Goal: Information Seeking & Learning: Check status

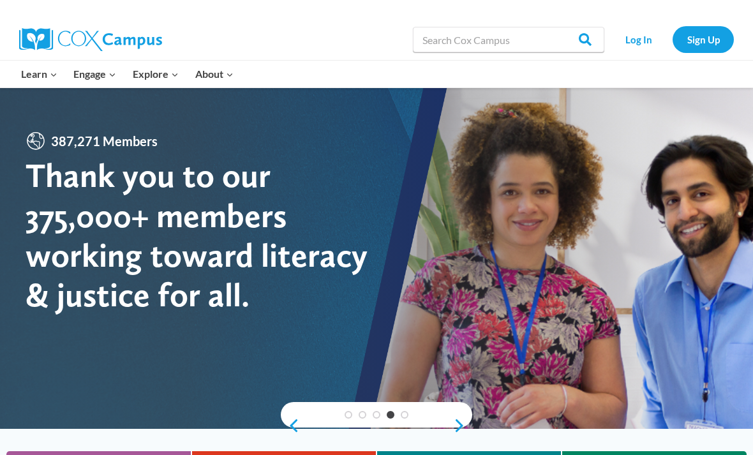
click at [637, 43] on link "Log In" at bounding box center [639, 39] width 56 height 26
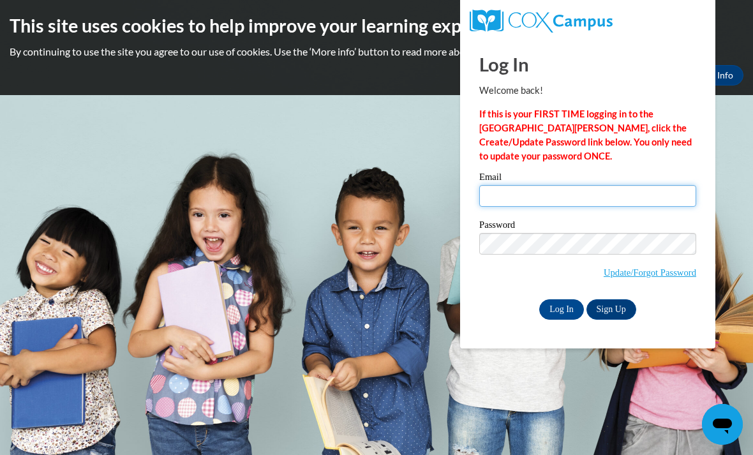
click at [566, 197] on input "Email" at bounding box center [587, 196] width 217 height 22
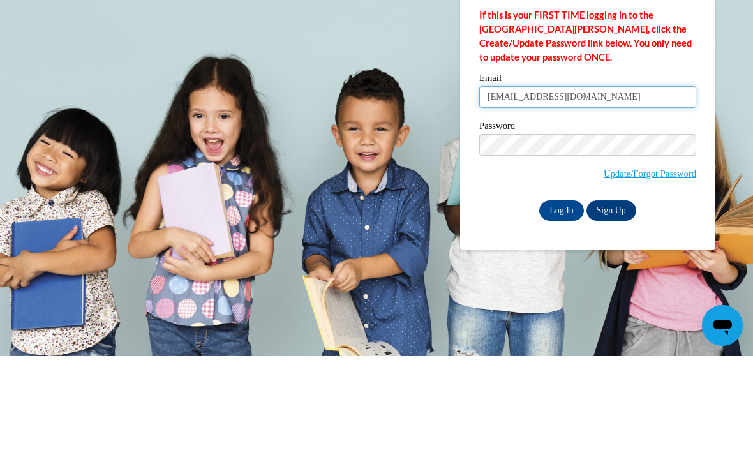
type input "[EMAIL_ADDRESS][DOMAIN_NAME]"
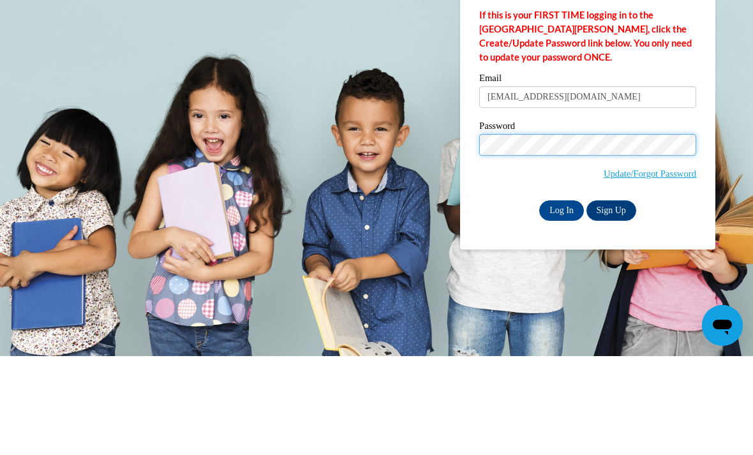
click at [562, 299] on input "Log In" at bounding box center [561, 309] width 45 height 20
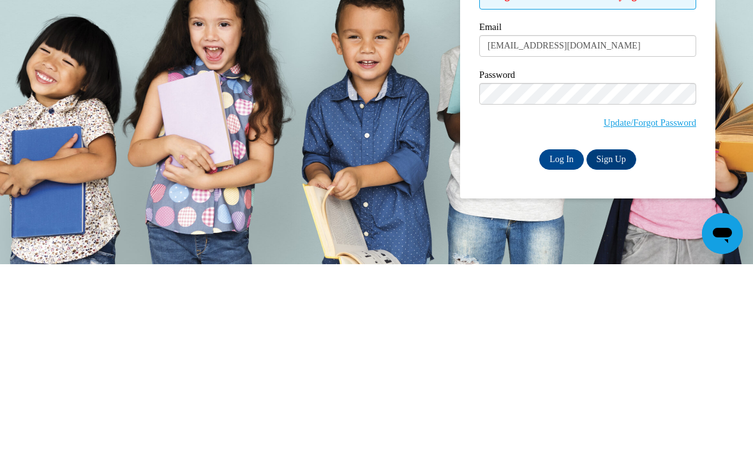
click at [555, 340] on input "Log In" at bounding box center [561, 350] width 45 height 20
click at [542, 340] on input "Log In" at bounding box center [561, 350] width 45 height 20
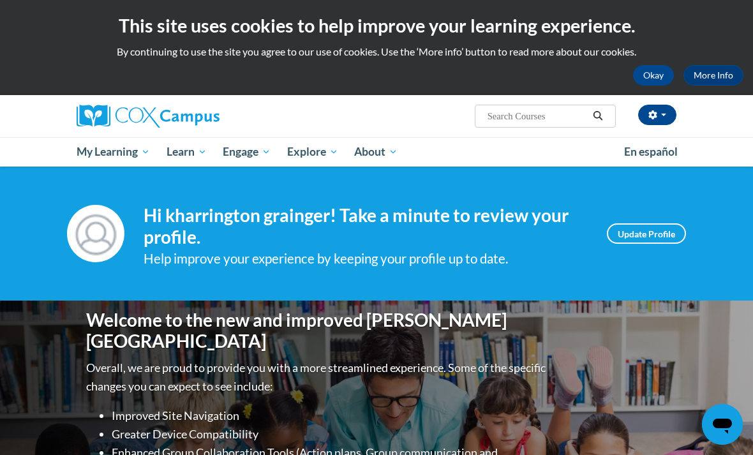
click at [0, 0] on span "My Course Progress" at bounding box center [0, 0] width 0 height 0
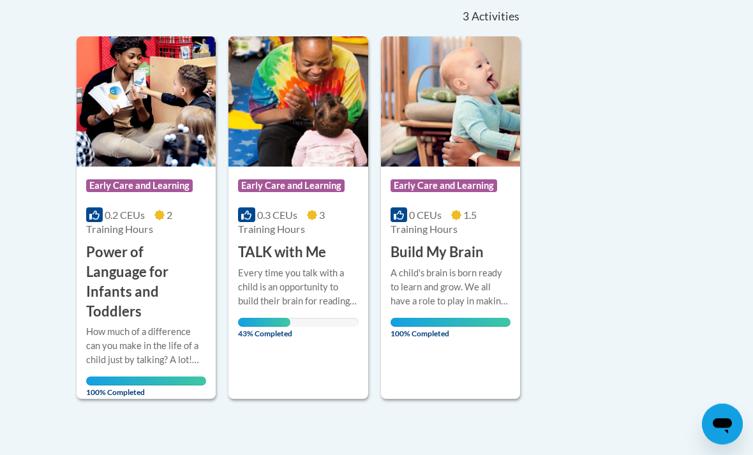
scroll to position [289, 0]
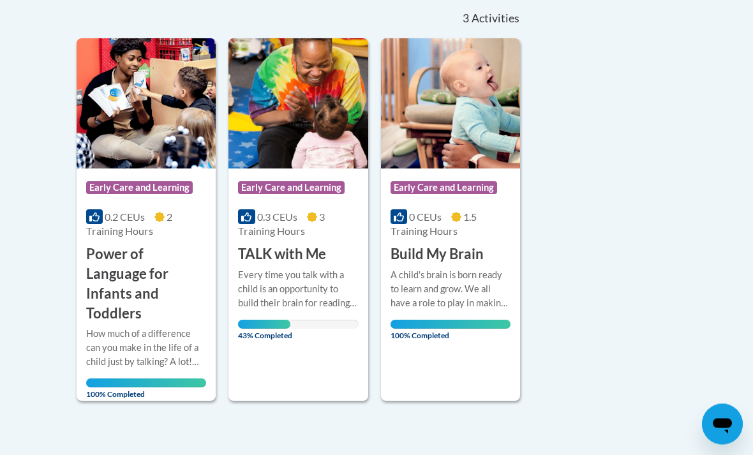
click at [322, 259] on h3 "TALK with Me" at bounding box center [282, 255] width 88 height 20
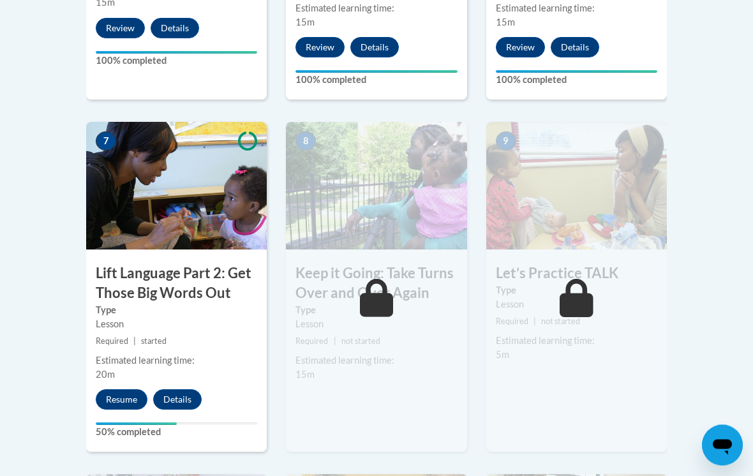
scroll to position [1036, 0]
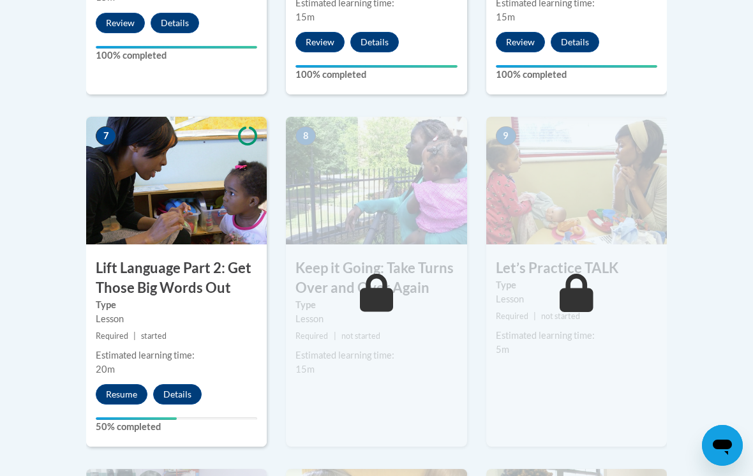
click at [123, 394] on button "Resume" at bounding box center [122, 394] width 52 height 20
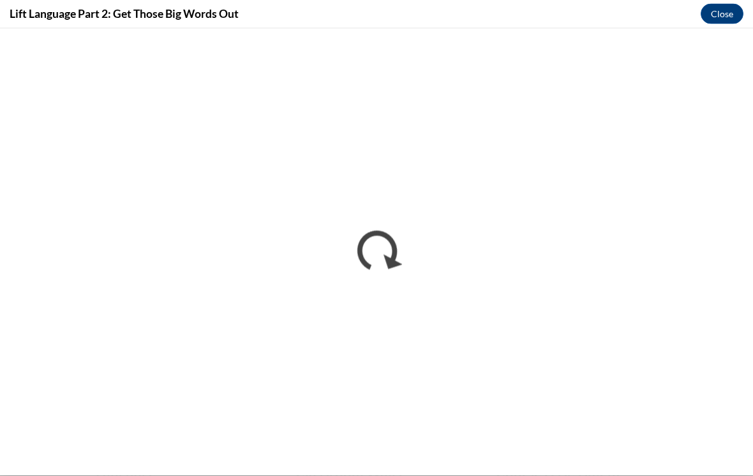
scroll to position [1518, 0]
